Goal: Check status: Check status

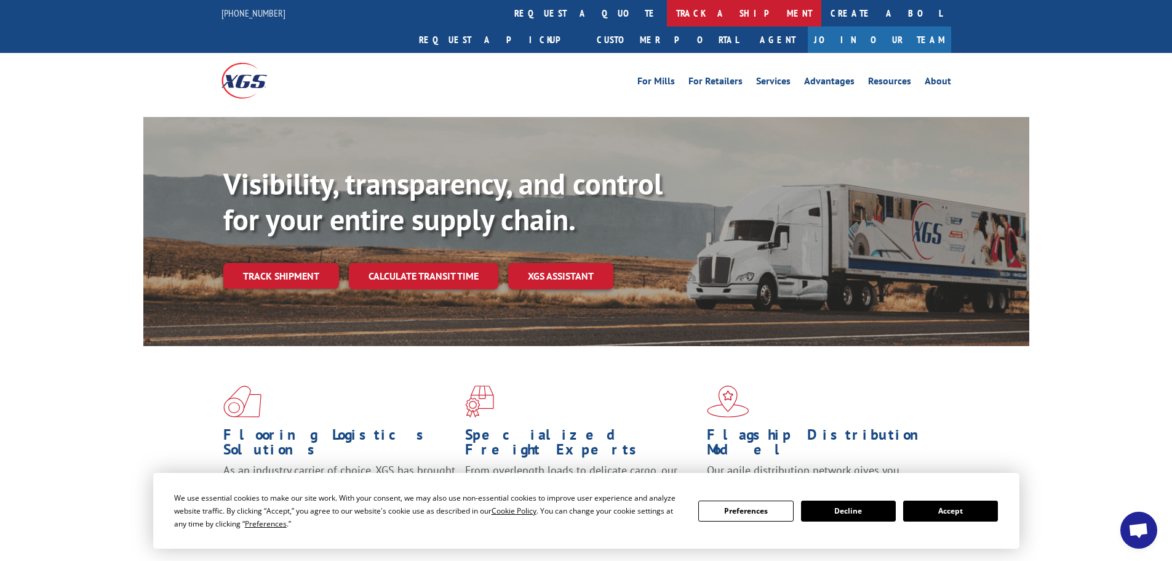
click at [667, 12] on link "track a shipment" at bounding box center [744, 13] width 154 height 26
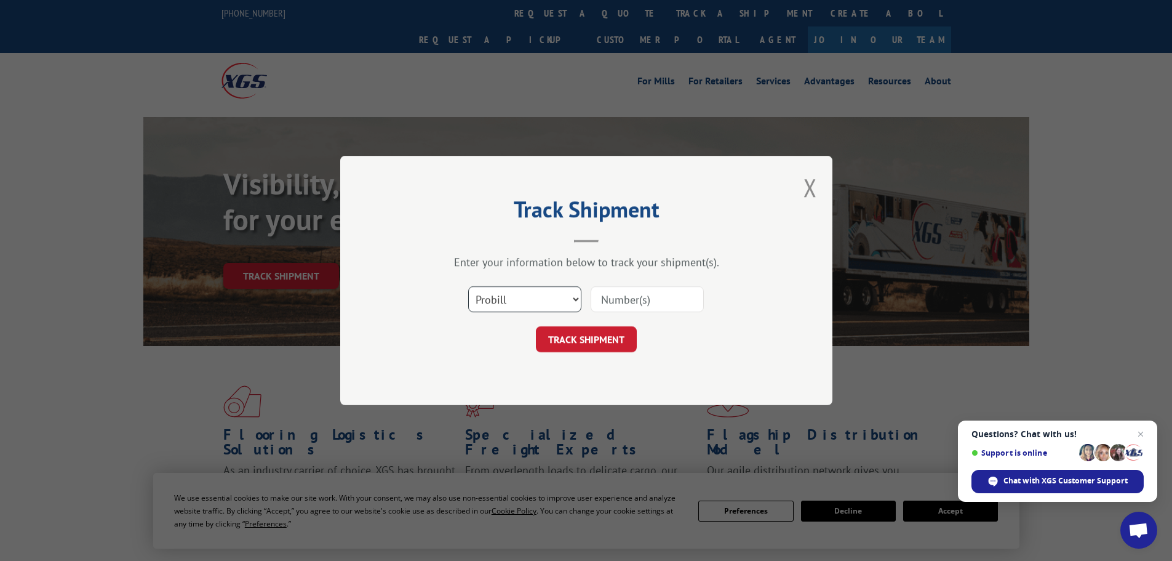
click at [502, 296] on select "Select category... Probill BOL PO" at bounding box center [524, 299] width 113 height 26
select select "po"
click at [468, 286] on select "Select category... Probill BOL PO" at bounding box center [524, 299] width 113 height 26
click at [659, 298] on input at bounding box center [647, 299] width 113 height 26
type input "21511139"
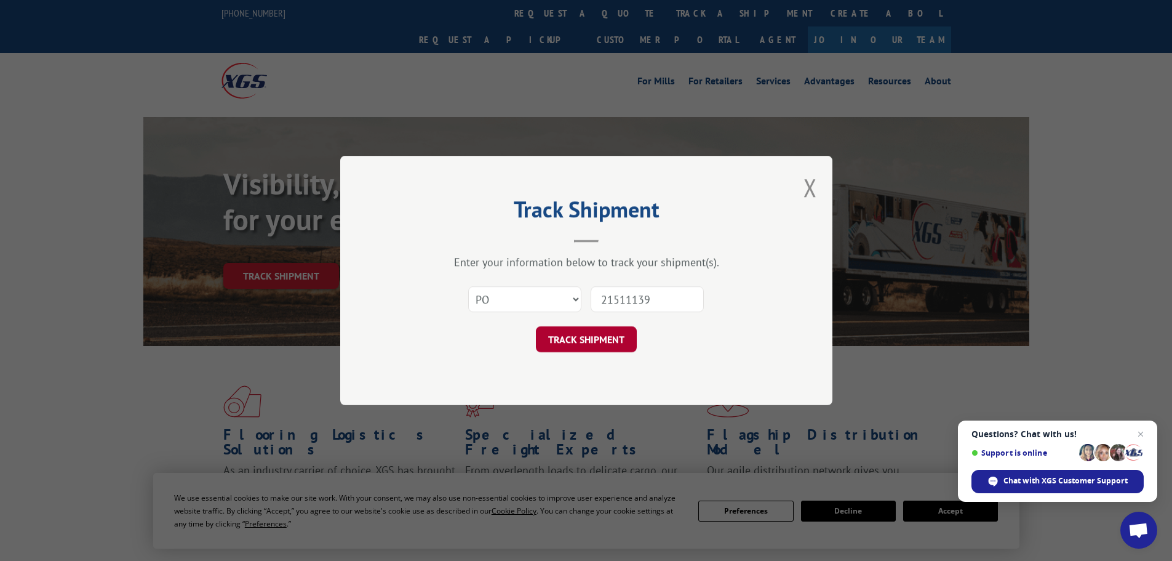
click at [590, 343] on button "TRACK SHIPMENT" at bounding box center [586, 339] width 101 height 26
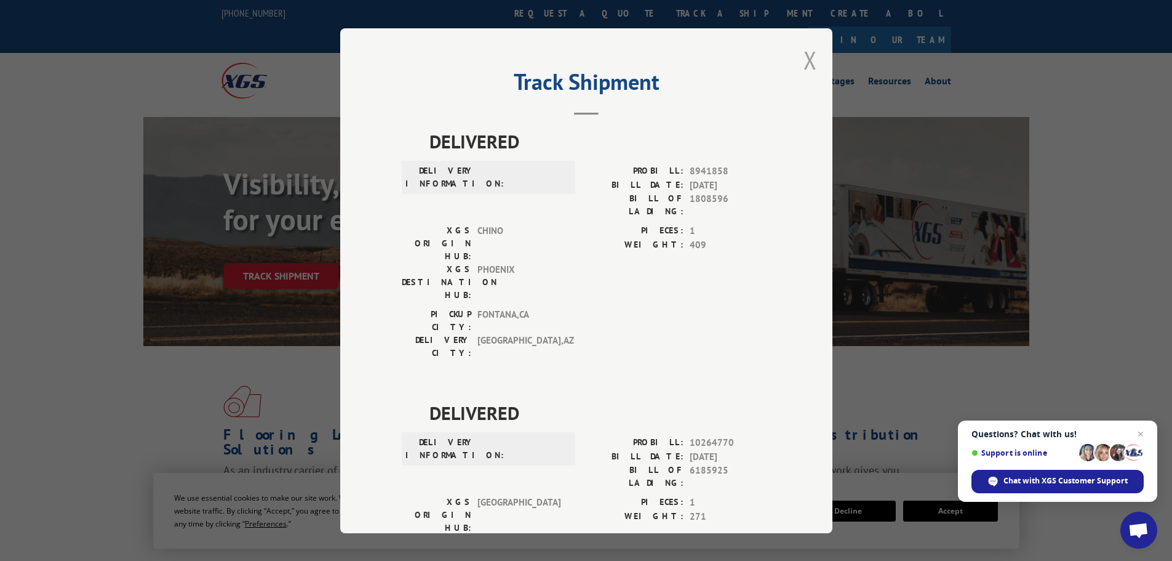
click at [804, 64] on button "Close modal" at bounding box center [811, 60] width 14 height 33
